Goal: Transaction & Acquisition: Download file/media

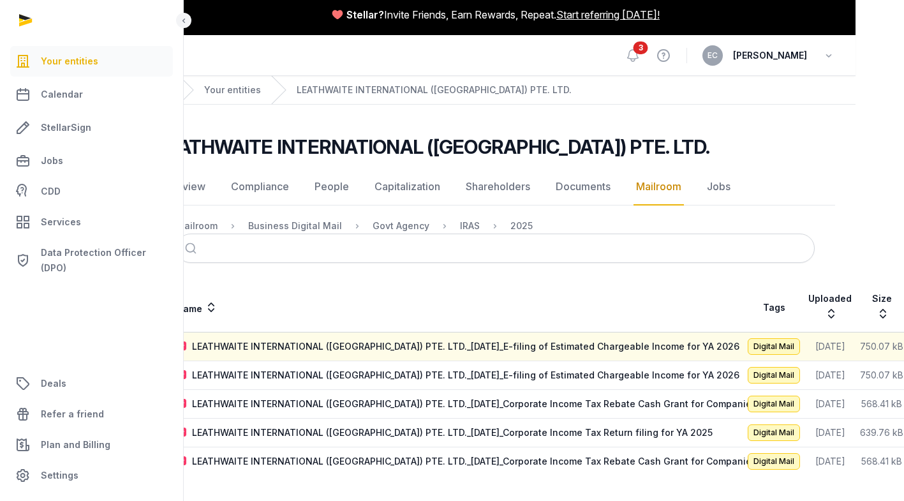
scroll to position [10, 8]
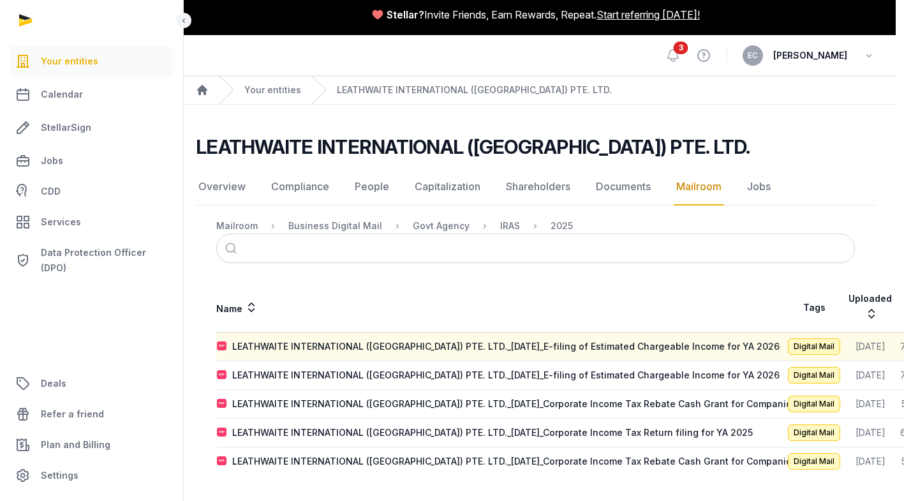
click at [439, 340] on div "LEATHWAITE INTERNATIONAL ([GEOGRAPHIC_DATA]) PTE. LTD._[DATE]_E-filing of Estim…" at bounding box center [505, 346] width 547 height 13
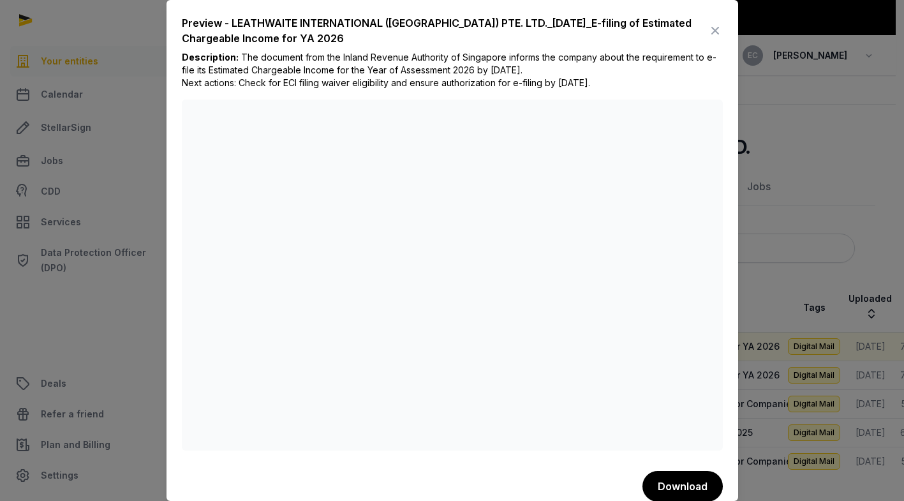
click at [677, 490] on button "Download" at bounding box center [682, 486] width 80 height 31
click at [465, 34] on div "Preview - LEATHWAITE INTERNATIONAL (SINGAPORE) PTE. LTD._2025-07-21_E-filing of…" at bounding box center [445, 30] width 526 height 31
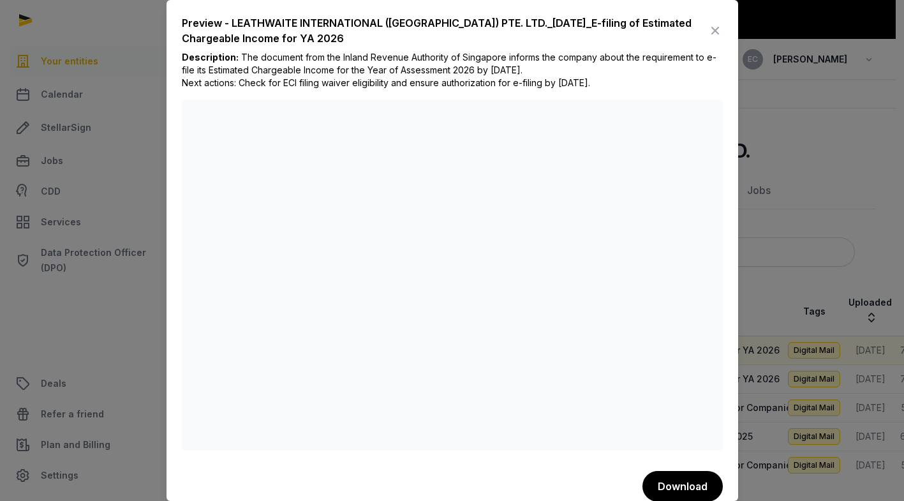
scroll to position [0, 8]
click at [856, 113] on div at bounding box center [452, 250] width 904 height 501
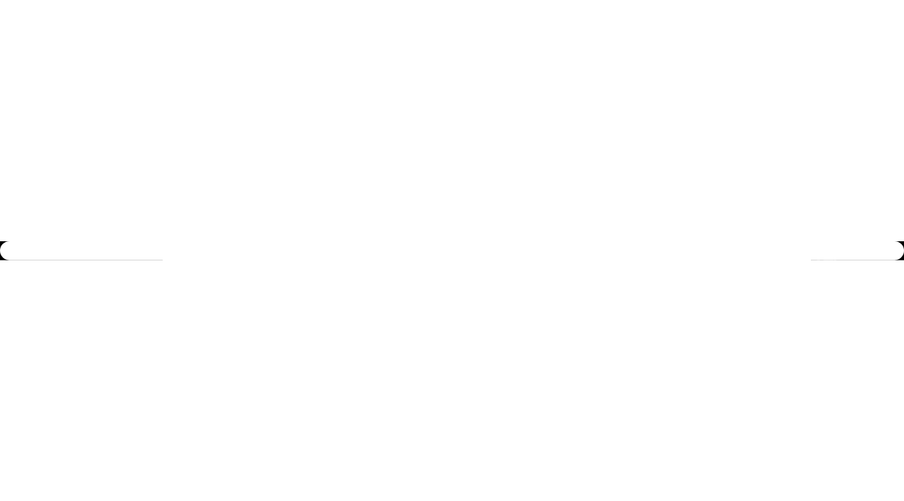
scroll to position [4, 0]
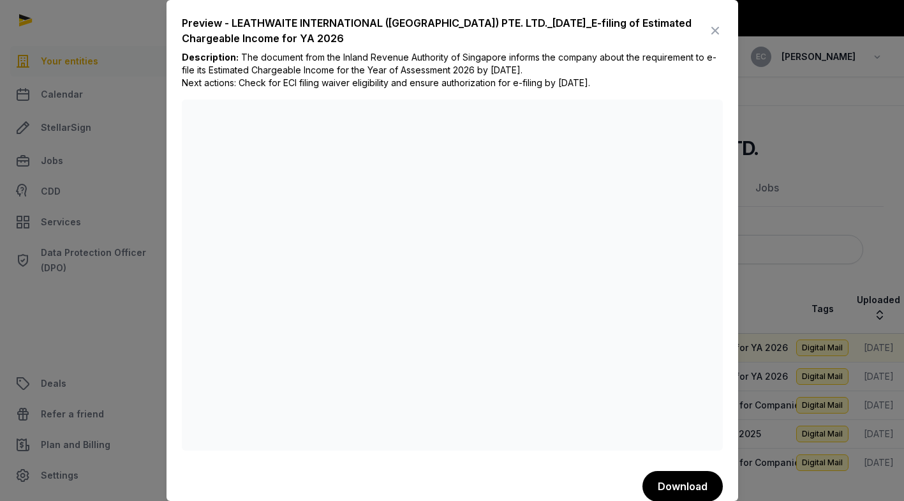
click at [868, 140] on div at bounding box center [452, 250] width 904 height 501
click at [376, 464] on div "Preview - LEATHWAITE INTERNATIONAL (SINGAPORE) PTE. LTD._2025-07-21_E-filing of…" at bounding box center [451, 258] width 571 height 517
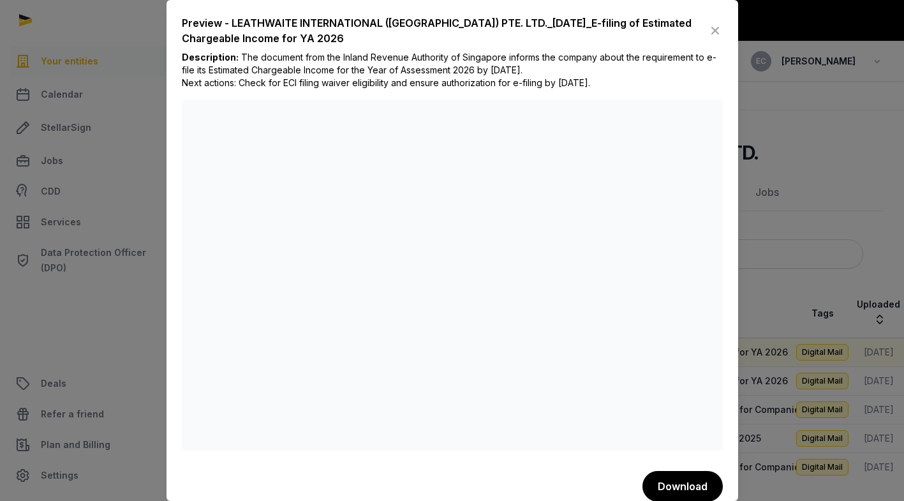
click at [707, 20] on icon at bounding box center [714, 30] width 15 height 20
